Goal: Task Accomplishment & Management: Manage account settings

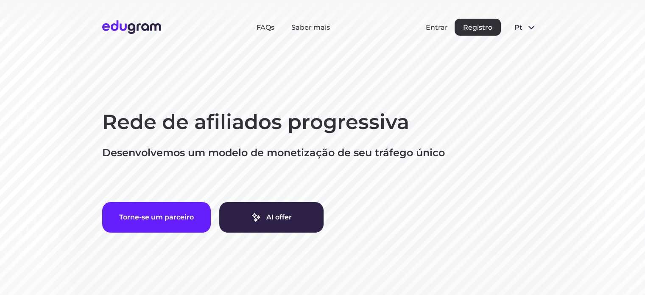
click at [435, 28] on button "Entrar" at bounding box center [437, 27] width 22 height 8
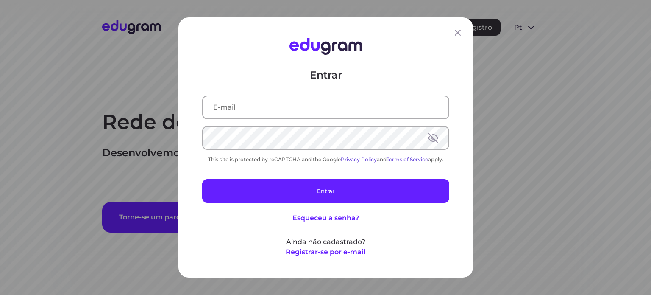
type input "[EMAIL_ADDRESS][DOMAIN_NAME]"
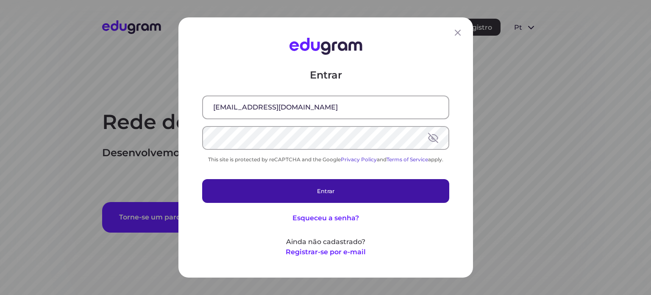
click at [314, 198] on button "Entrar" at bounding box center [325, 191] width 247 height 24
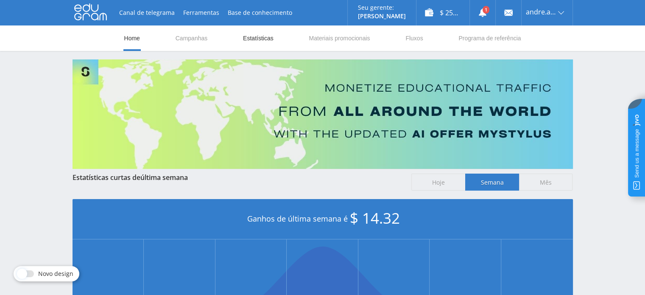
click at [260, 39] on link "Estatísticas" at bounding box center [258, 37] width 32 height 25
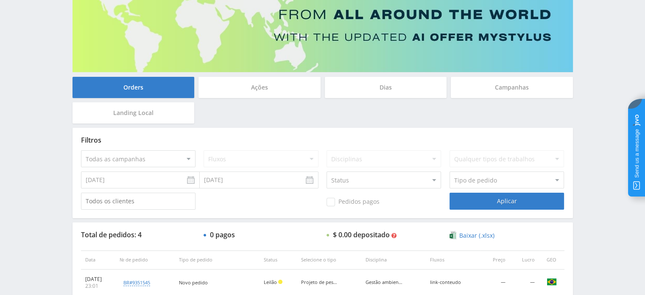
scroll to position [96, 0]
